Goal: Communication & Community: Participate in discussion

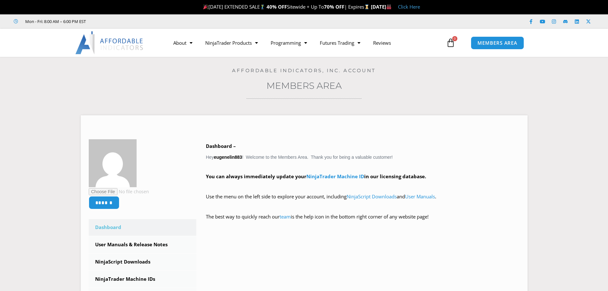
click at [492, 41] on span "MEMBERS AREA" at bounding box center [498, 43] width 40 height 5
click at [594, 272] on div "Open Intercom Messenger" at bounding box center [594, 276] width 17 height 17
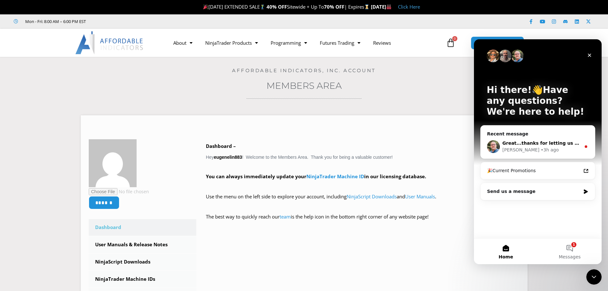
click at [538, 146] on span "Great...thanks for letting us know!" at bounding box center [546, 142] width 88 height 5
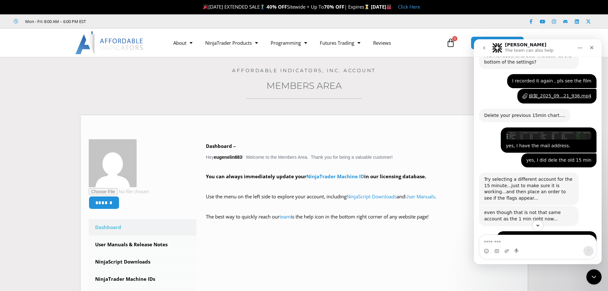
scroll to position [1606, 0]
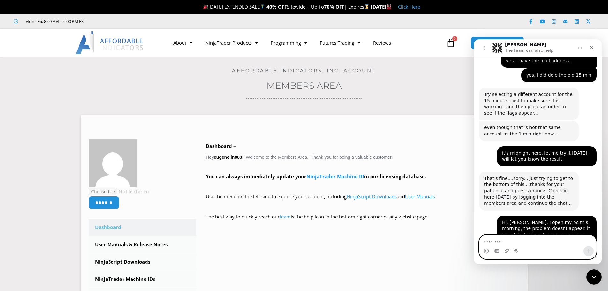
click at [522, 242] on textarea "Message…" at bounding box center [537, 240] width 117 height 11
type textarea "*"
